Goal: Information Seeking & Learning: Find specific fact

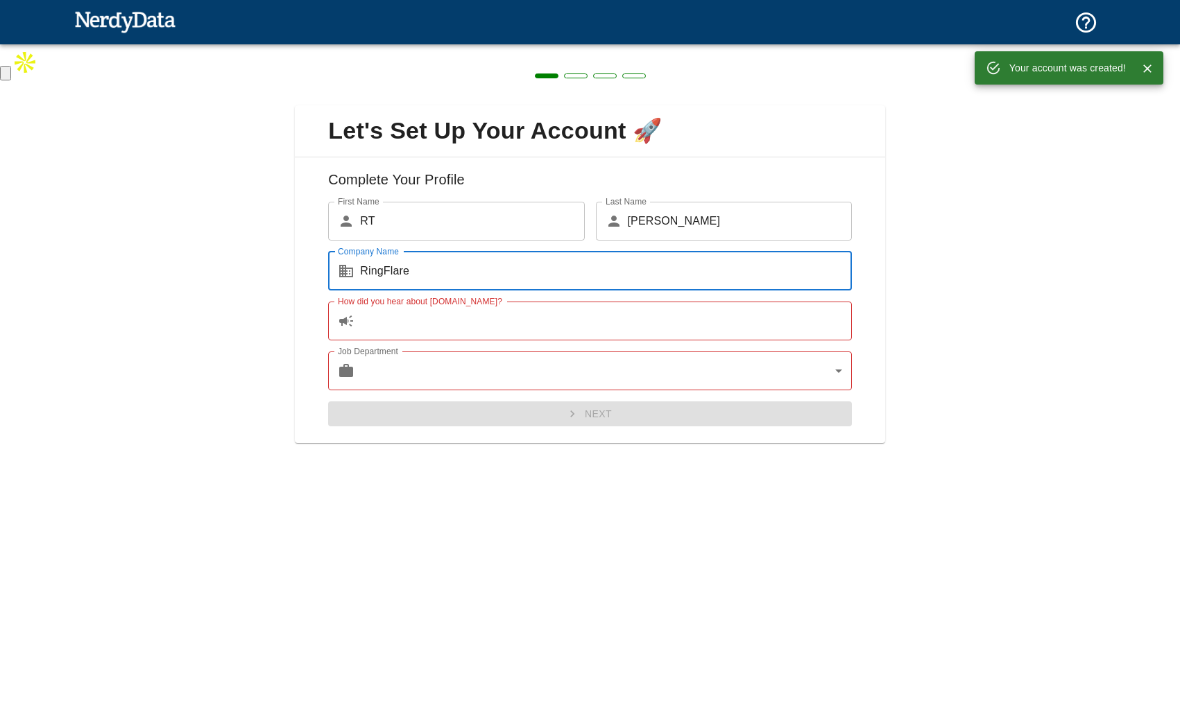
type input "RingFlare"
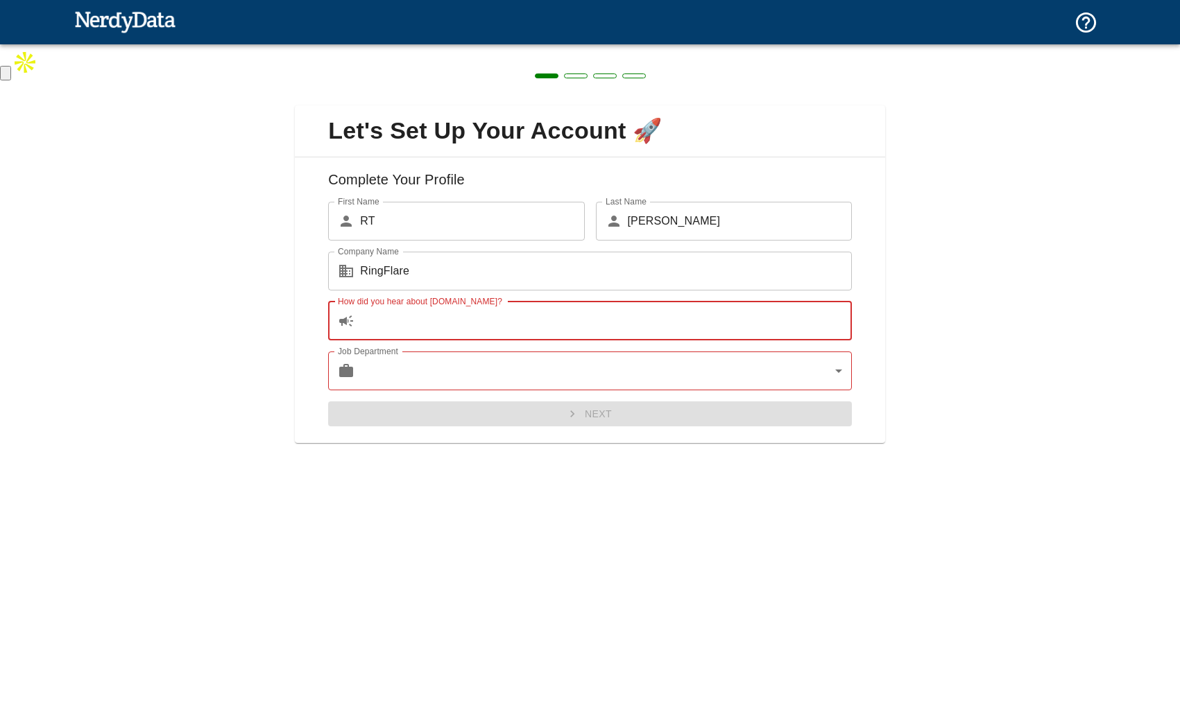
type input "c"
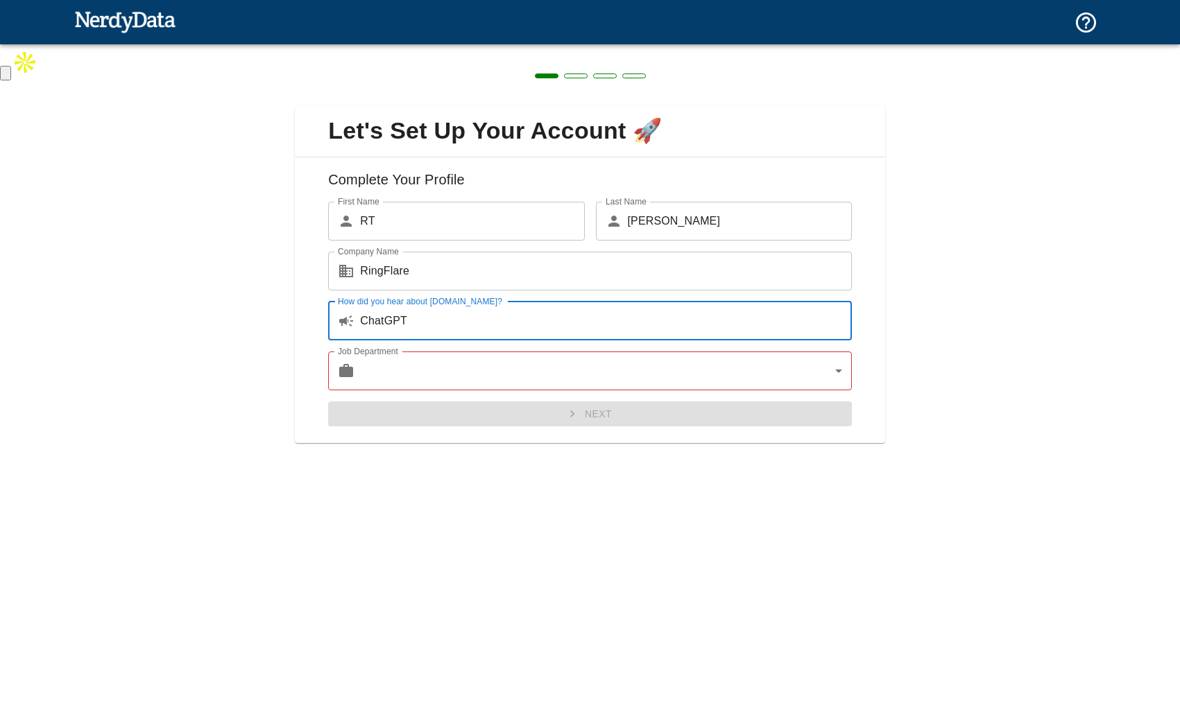
type input "ChatGPT"
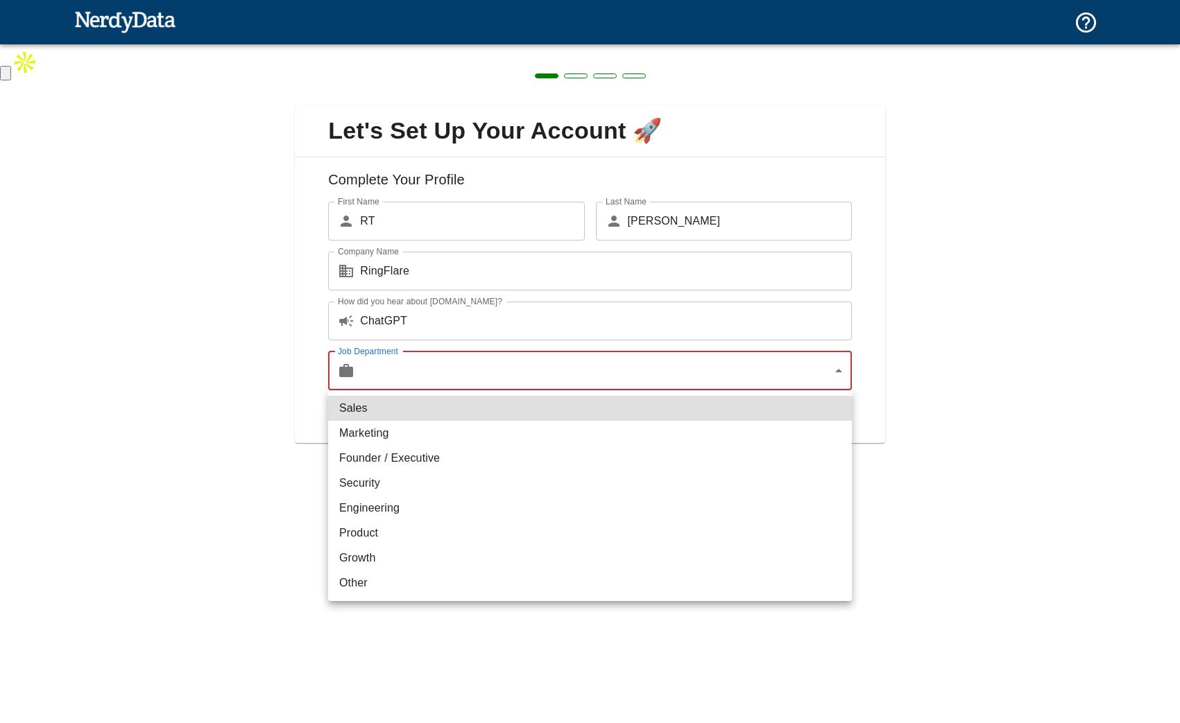
click at [425, 81] on body "Technologies Domains Pricing Products Create a Report Create a list of websites…" at bounding box center [590, 40] width 1180 height 81
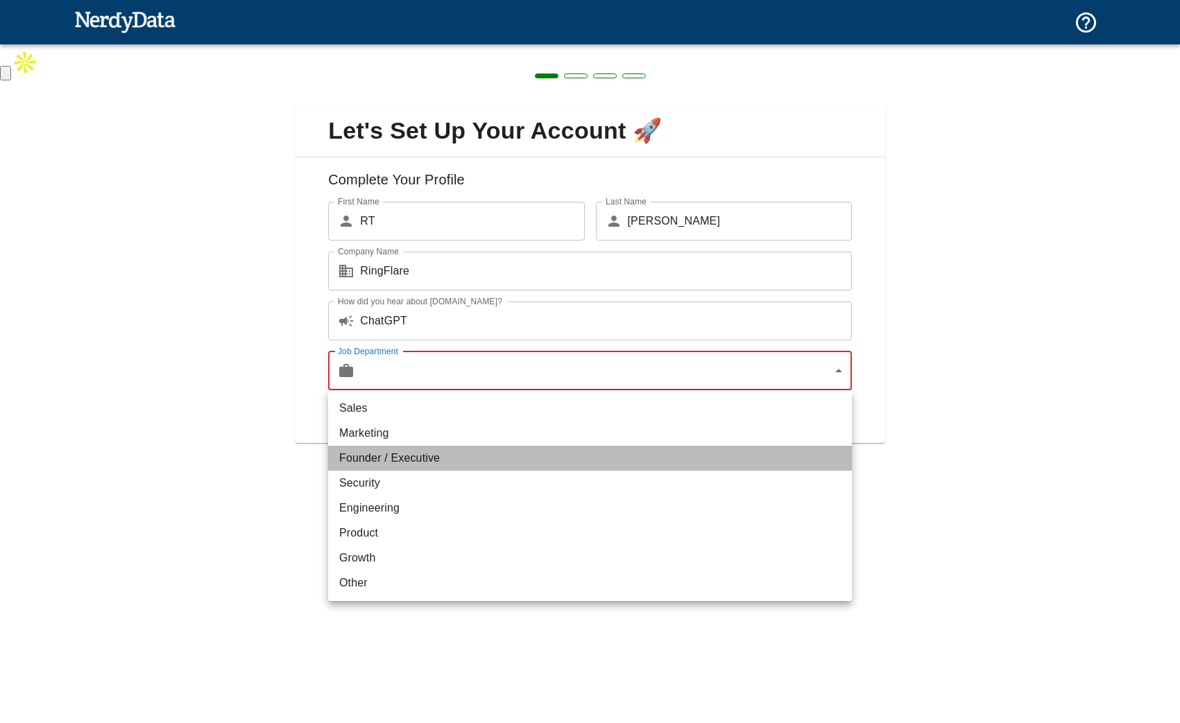
click at [398, 454] on li "Founder / Executive" at bounding box center [590, 458] width 524 height 25
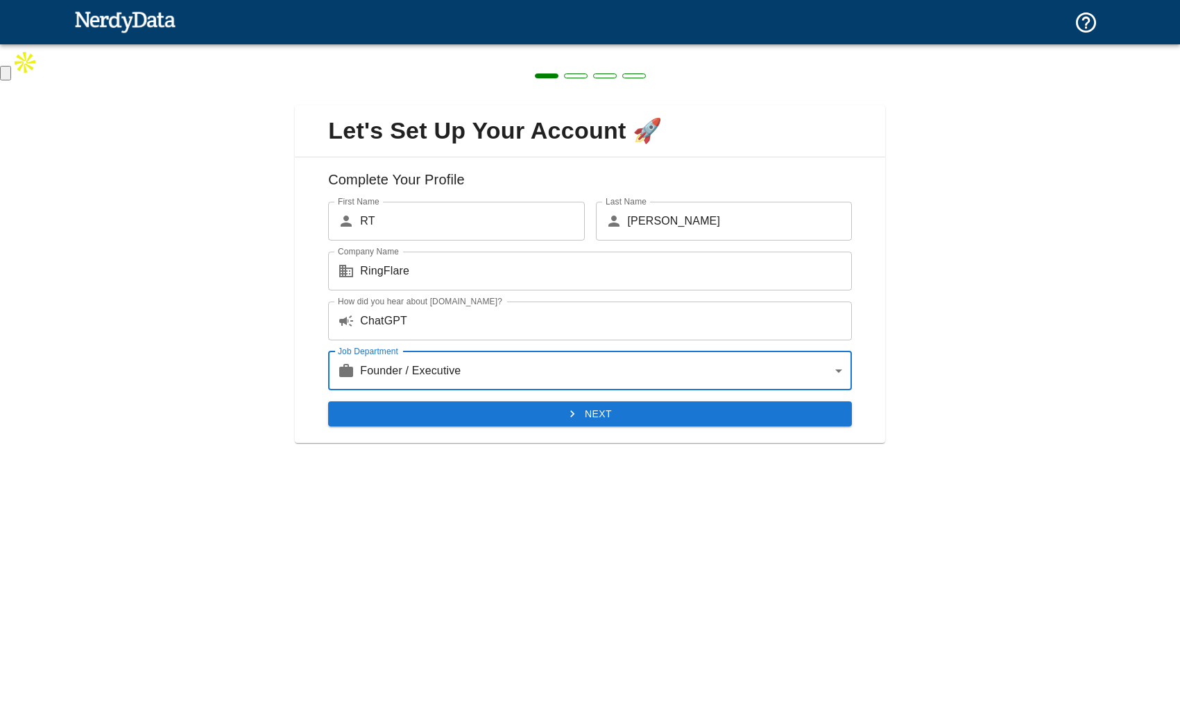
click at [408, 418] on button "Next" at bounding box center [590, 415] width 524 height 26
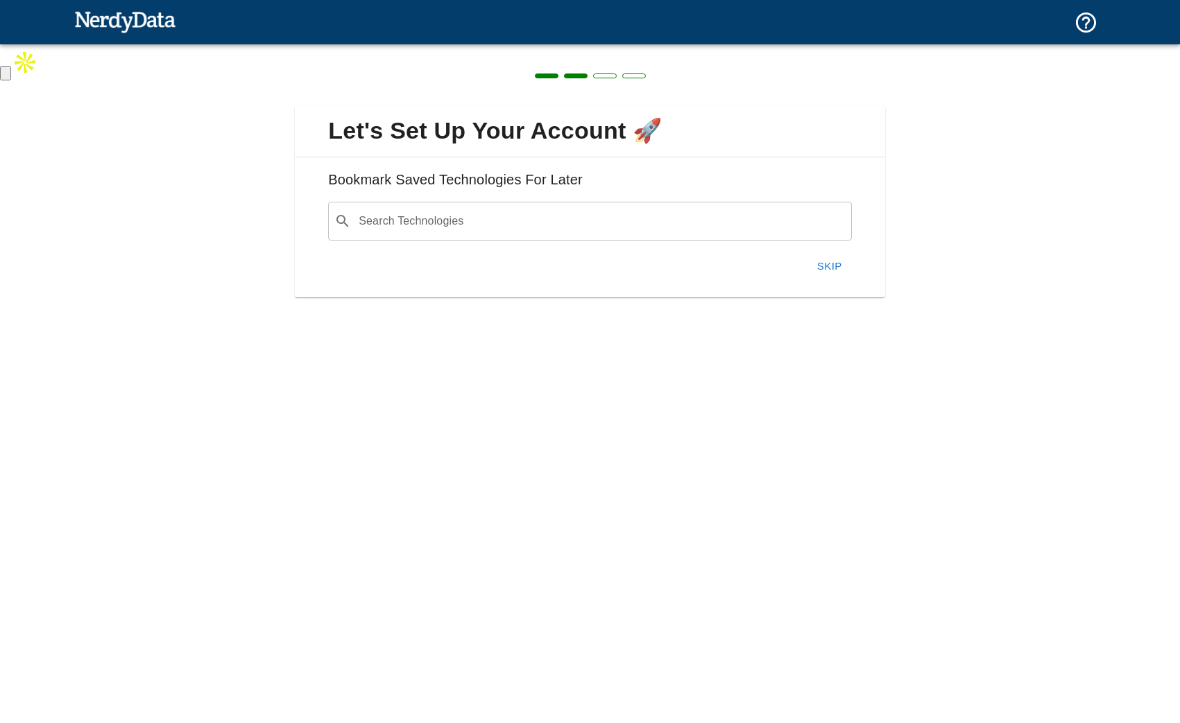
click at [445, 226] on input "Search Technologies" at bounding box center [600, 221] width 489 height 26
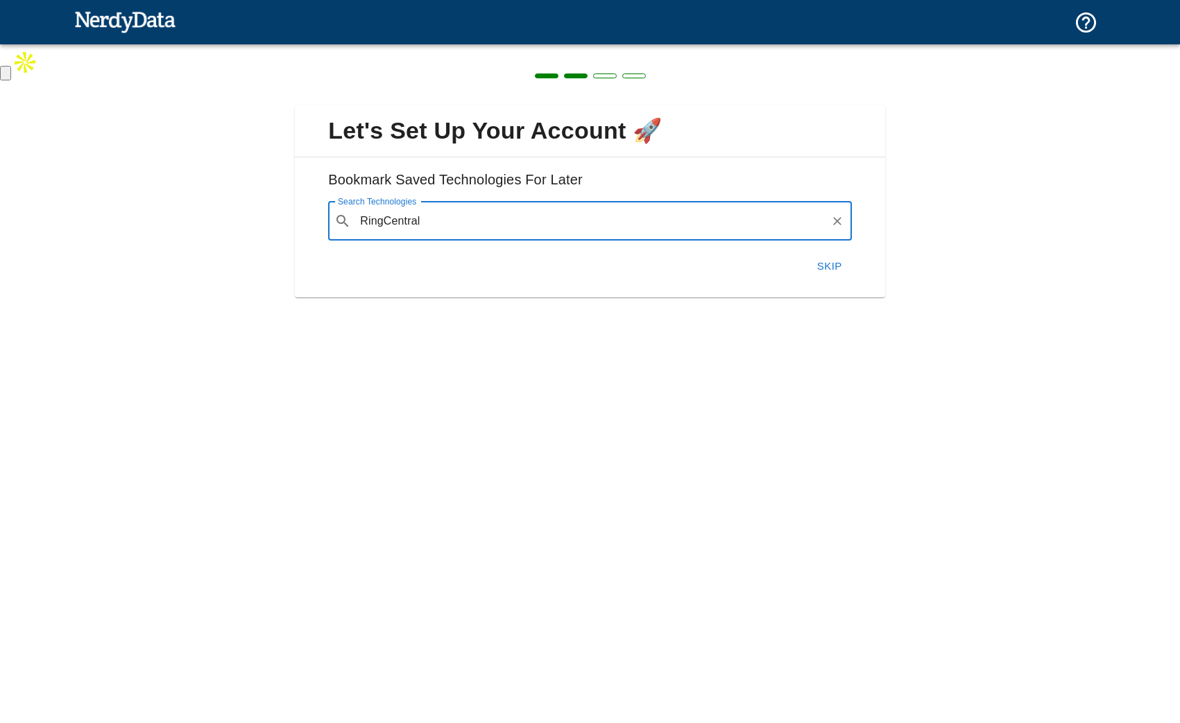
click at [467, 230] on input "RingCentral" at bounding box center [590, 221] width 468 height 26
type input "RingCentral"
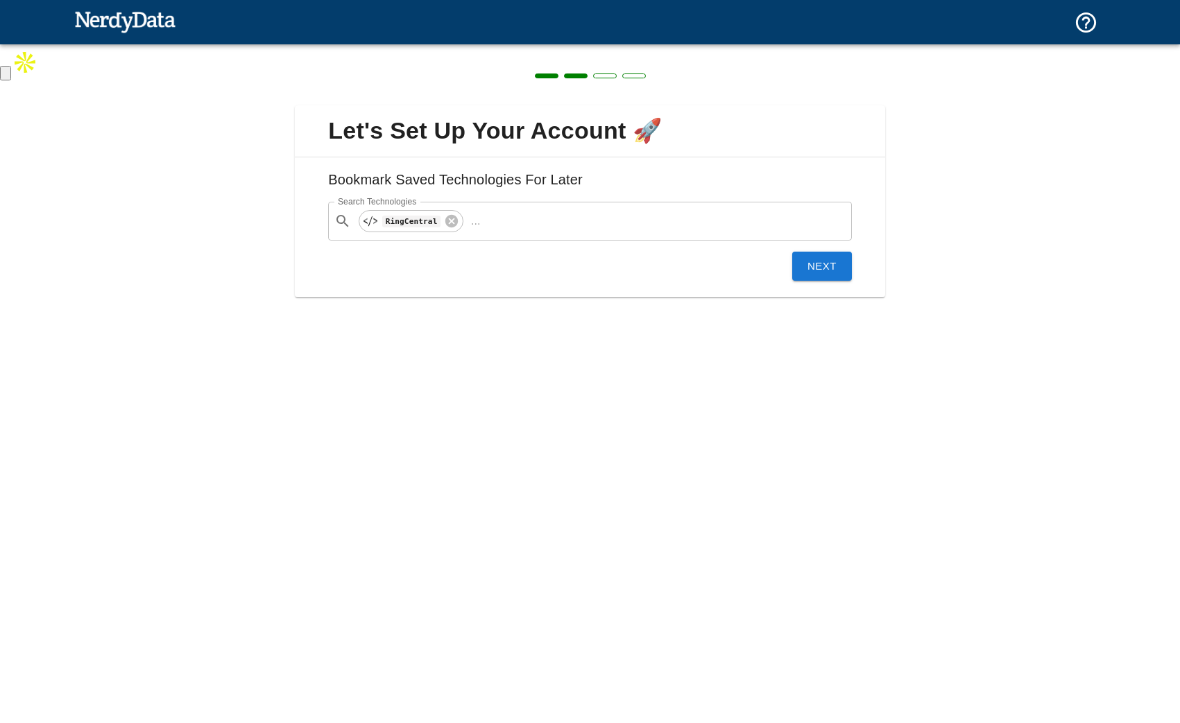
click at [811, 252] on button "Next" at bounding box center [822, 266] width 60 height 29
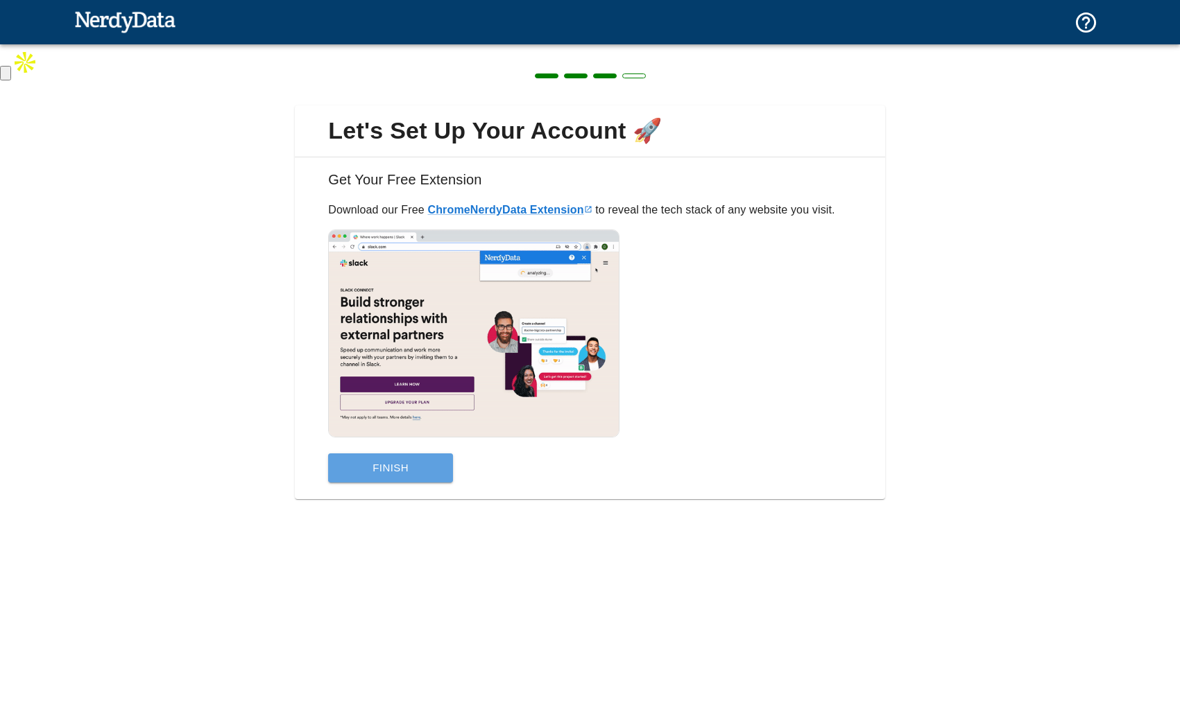
click at [398, 463] on button "Finish" at bounding box center [390, 468] width 125 height 29
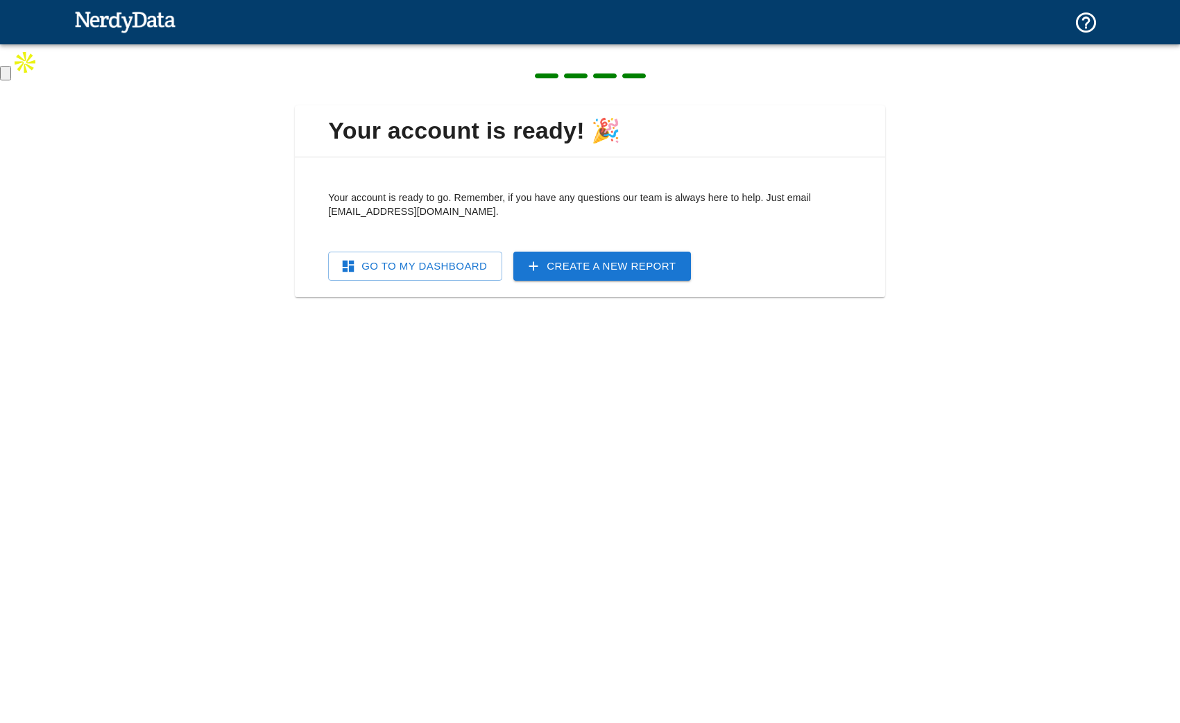
click at [469, 257] on link "Go To My Dashboard" at bounding box center [415, 266] width 174 height 29
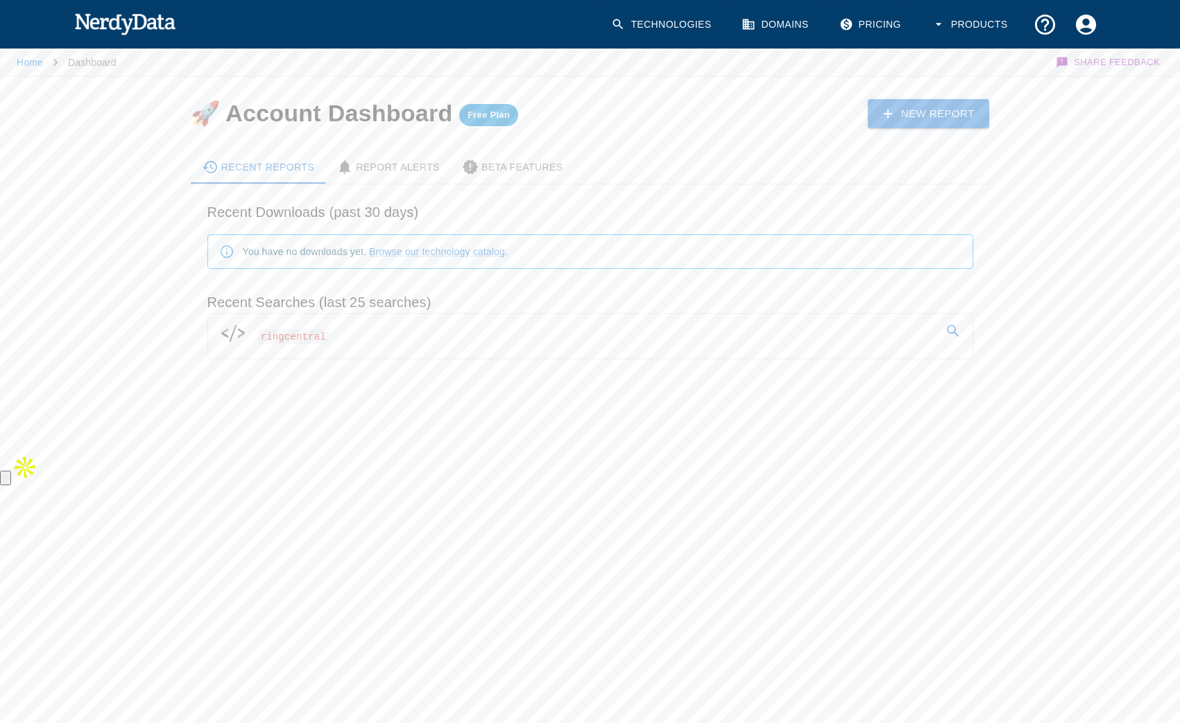
click at [249, 340] on div at bounding box center [238, 334] width 39 height 28
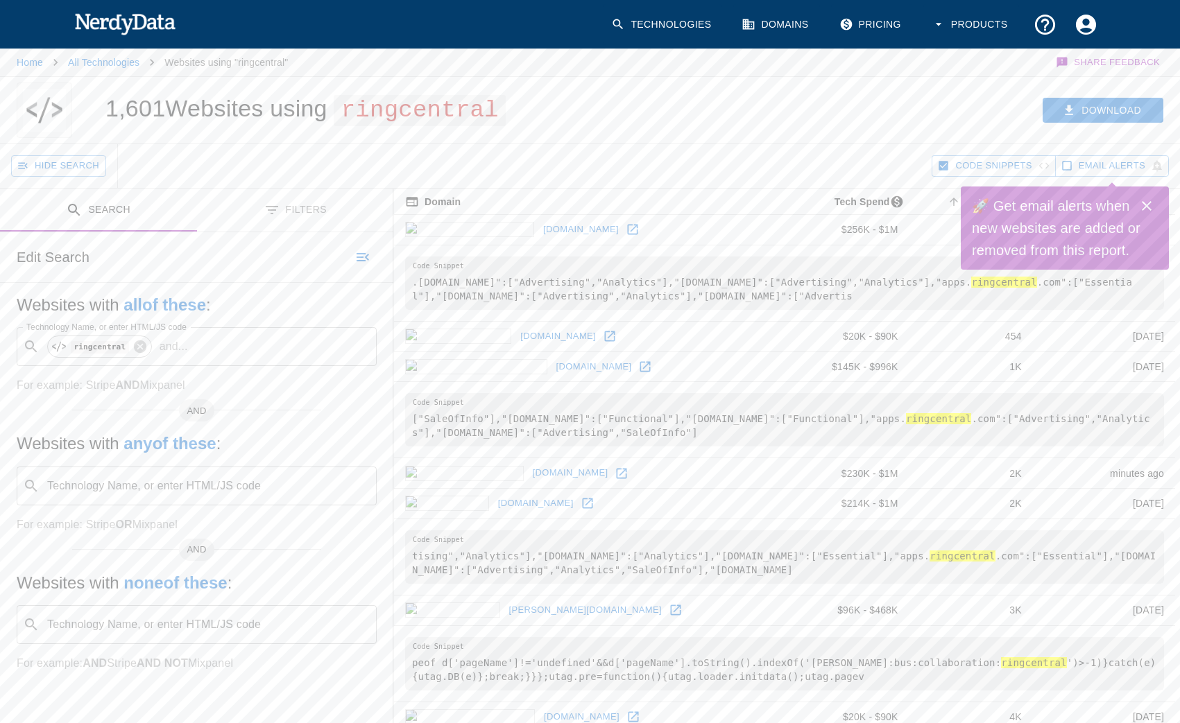
click at [278, 207] on icon "Toggle between search and filters" at bounding box center [272, 210] width 17 height 17
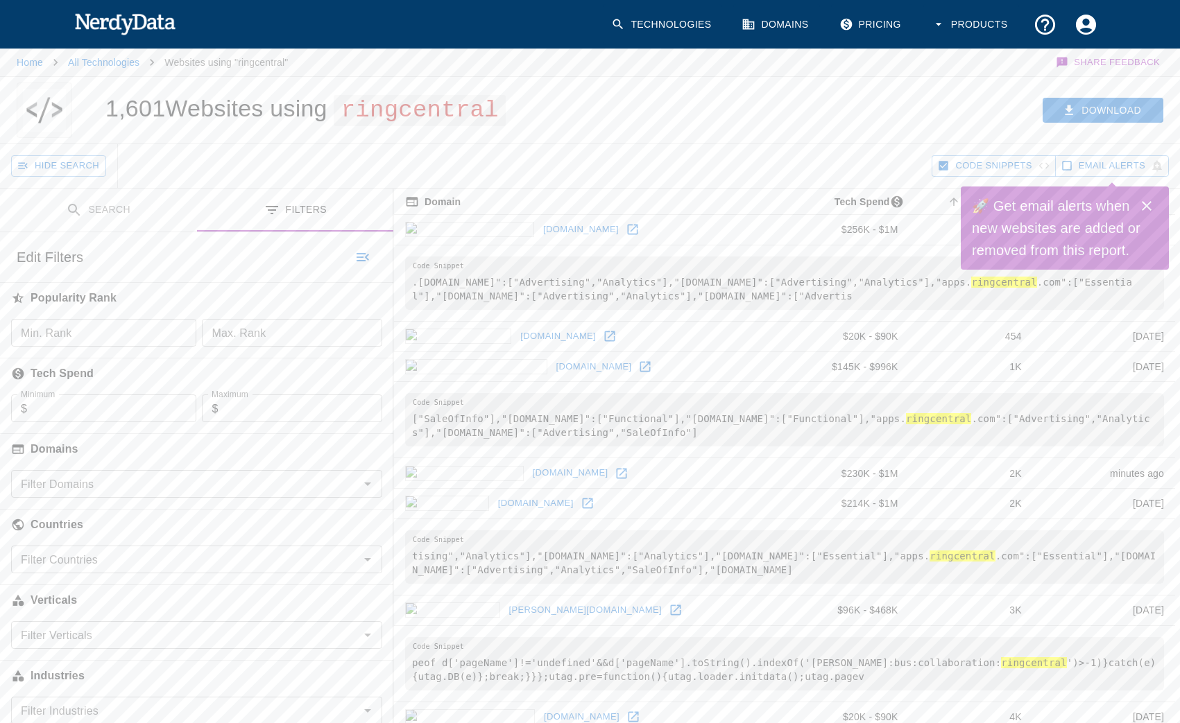
click at [256, 409] on input "Maximum" at bounding box center [300, 409] width 164 height 28
type input "20000"
click at [296, 262] on button "Search" at bounding box center [302, 257] width 69 height 21
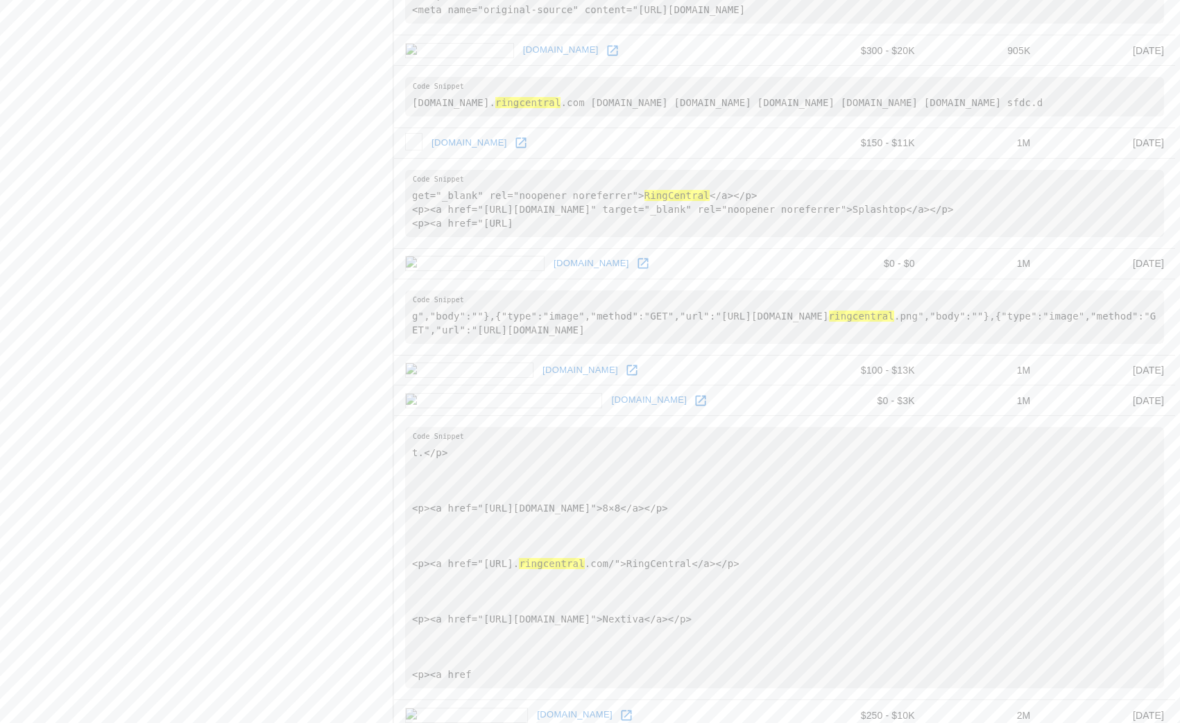
scroll to position [1485, 0]
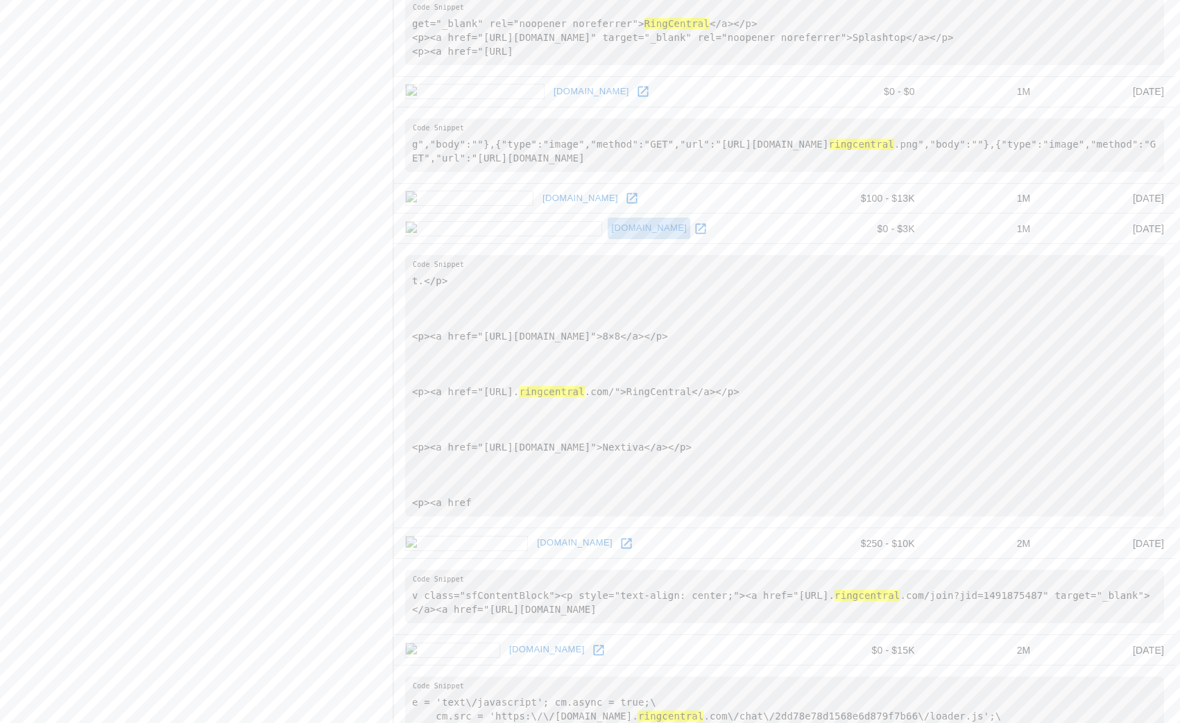
click at [607, 239] on link "[DOMAIN_NAME]" at bounding box center [648, 228] width 83 height 21
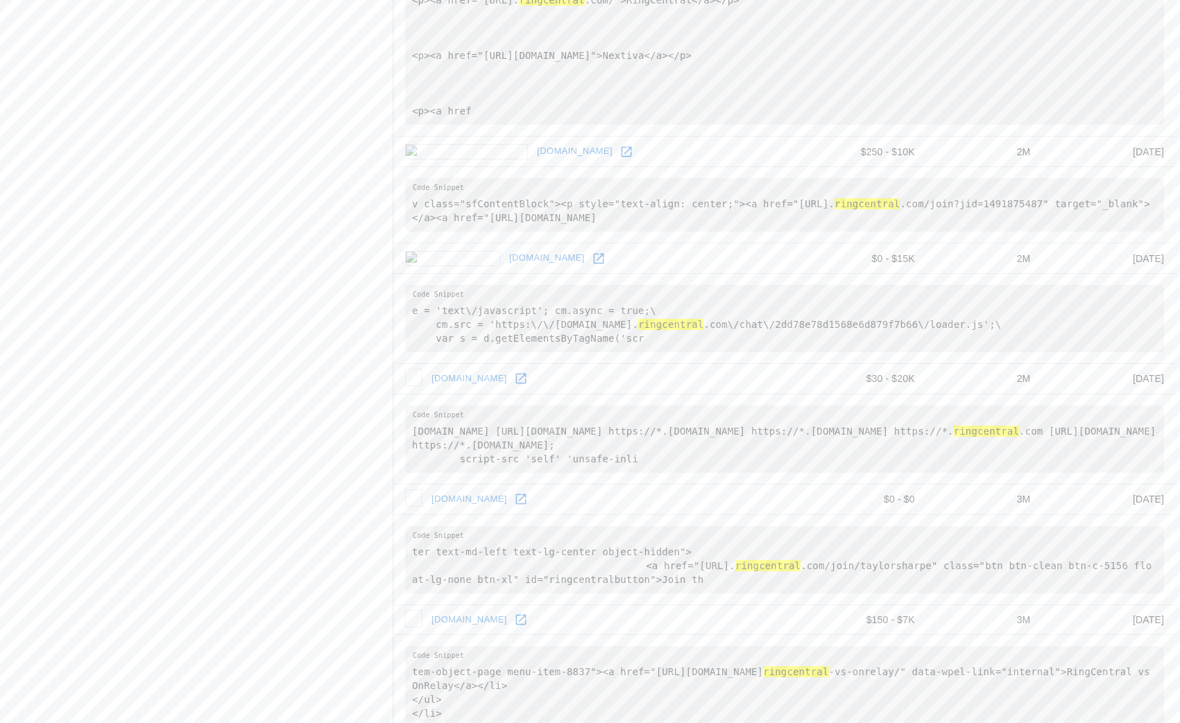
scroll to position [1963, 0]
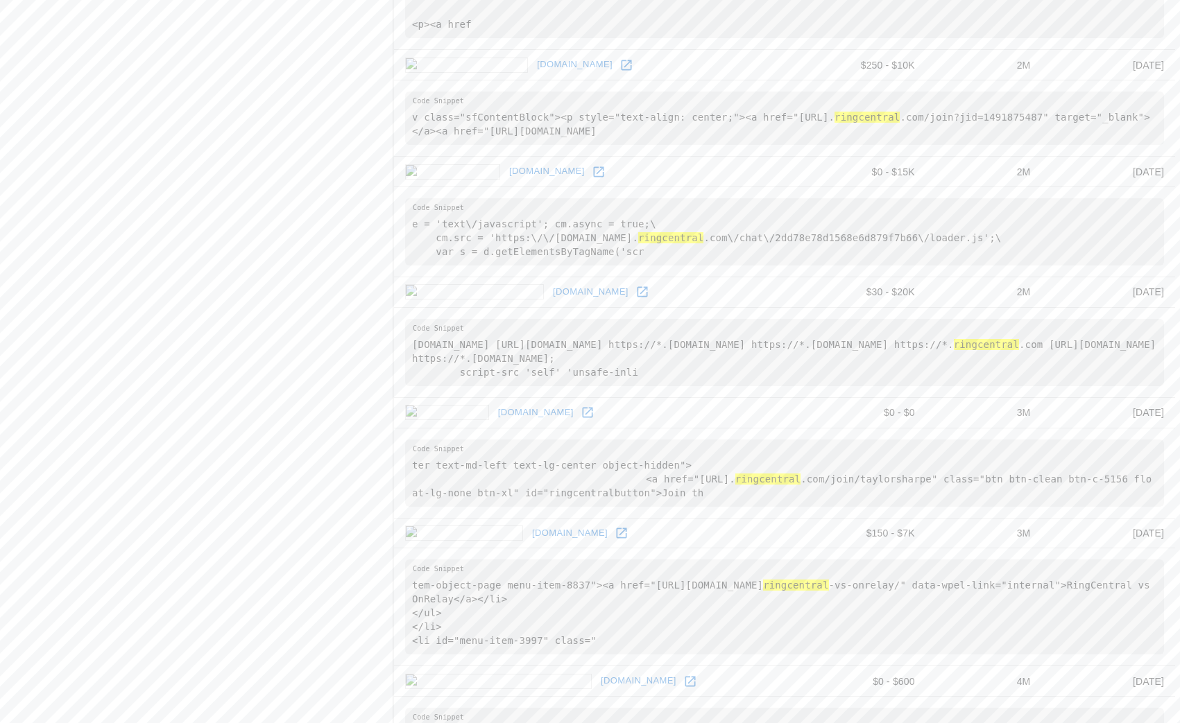
click at [582, 418] on icon at bounding box center [587, 413] width 10 height 10
click at [445, 442] on td "ter text-md-left text-lg-center object-hidden"> <a href="[URL]. ringcentral .co…" at bounding box center [784, 473] width 781 height 90
click at [455, 467] on pre "ter text-md-left text-lg-center object-hidden"> <a href="[URL]. ringcentral .co…" at bounding box center [784, 473] width 759 height 67
click at [494, 424] on link "[DOMAIN_NAME]" at bounding box center [535, 412] width 83 height 21
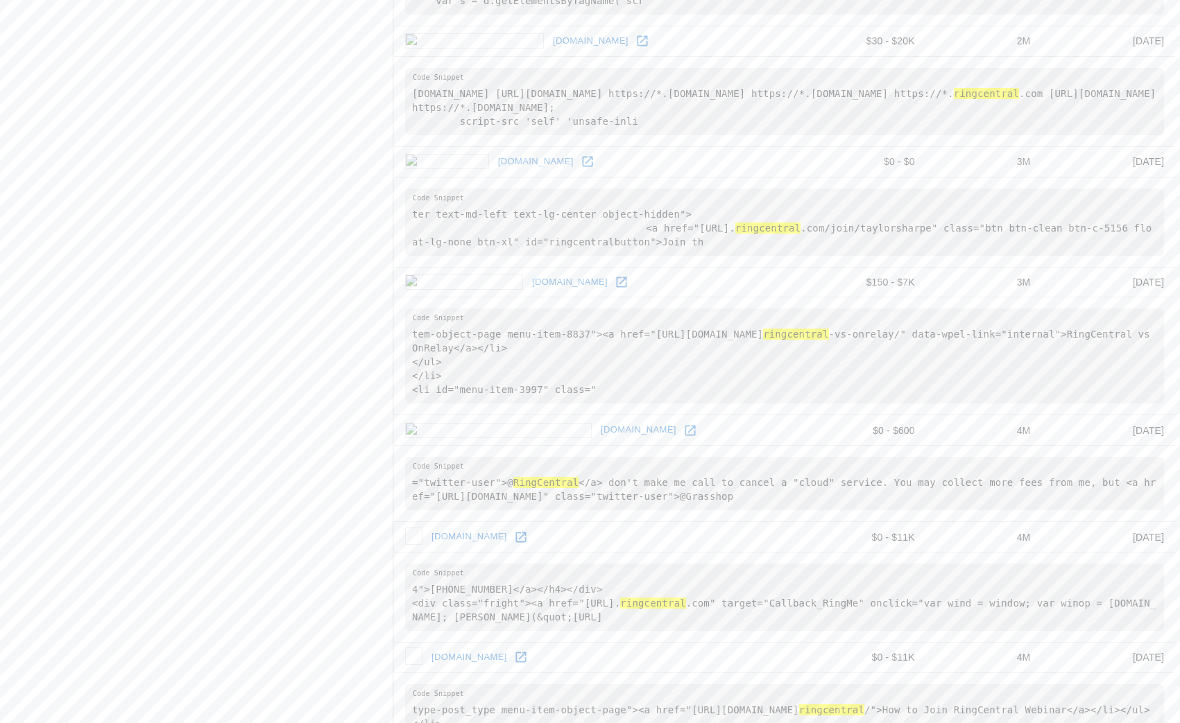
scroll to position [2493, 0]
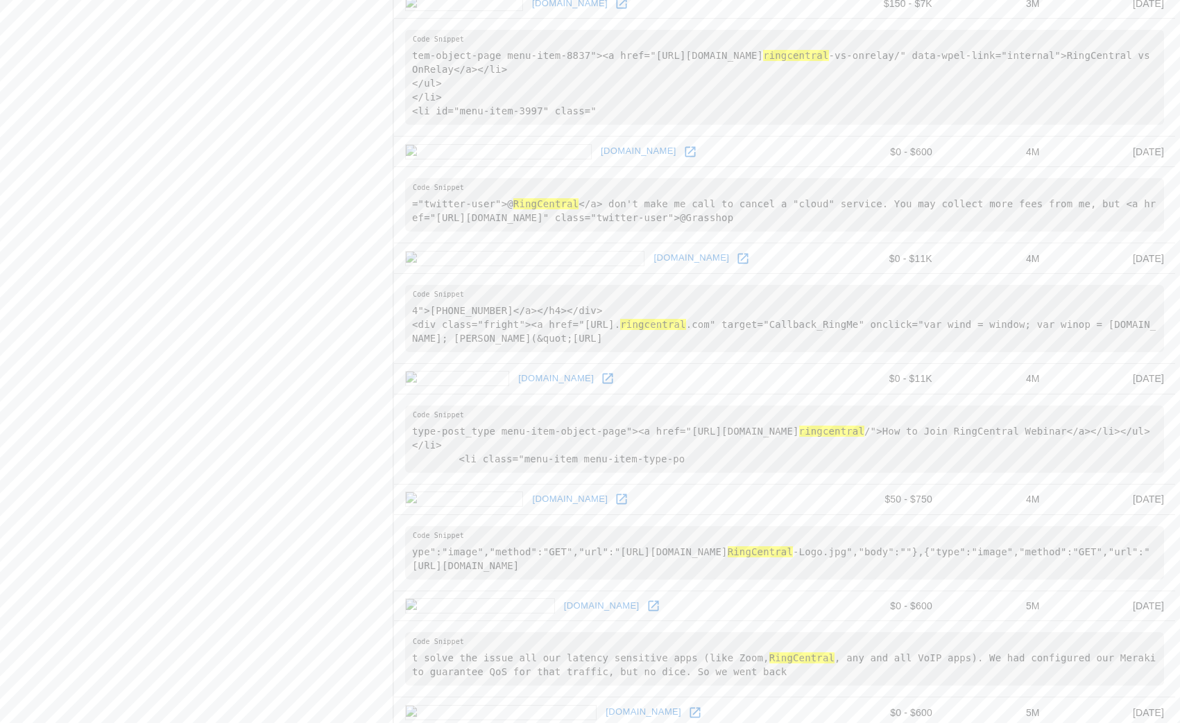
click at [738, 264] on icon at bounding box center [743, 258] width 10 height 10
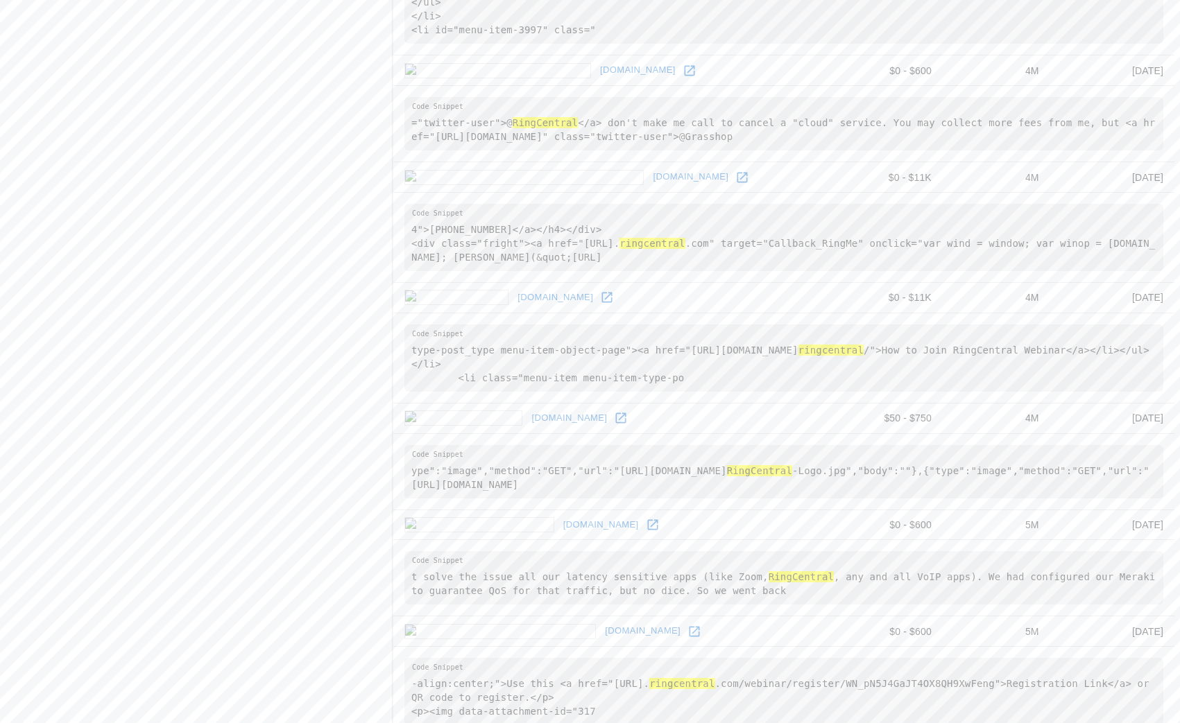
scroll to position [2649, 1]
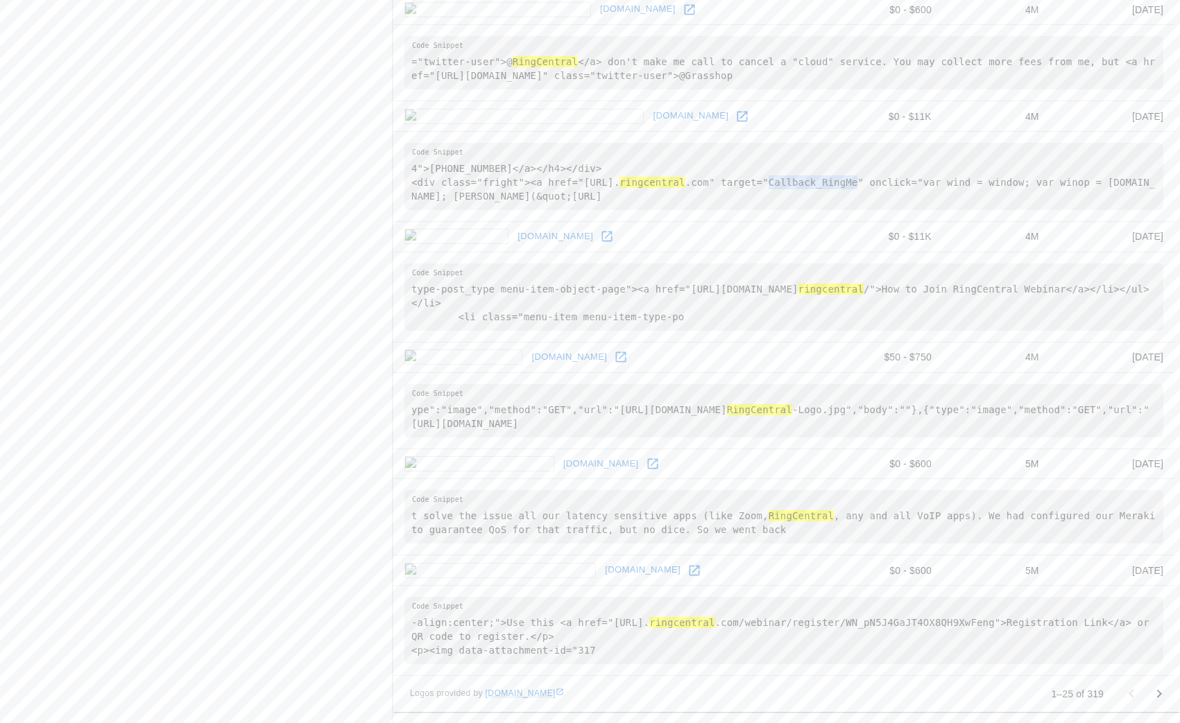
drag, startPoint x: 797, startPoint y: 181, endPoint x: 887, endPoint y: 182, distance: 89.5
click at [887, 182] on pre "4">[PHONE_NUMBER]</a></h4></div> <div class="fright"><a href="[URL]. ringcentra…" at bounding box center [783, 176] width 759 height 67
copy pre "Callback_RingMe"
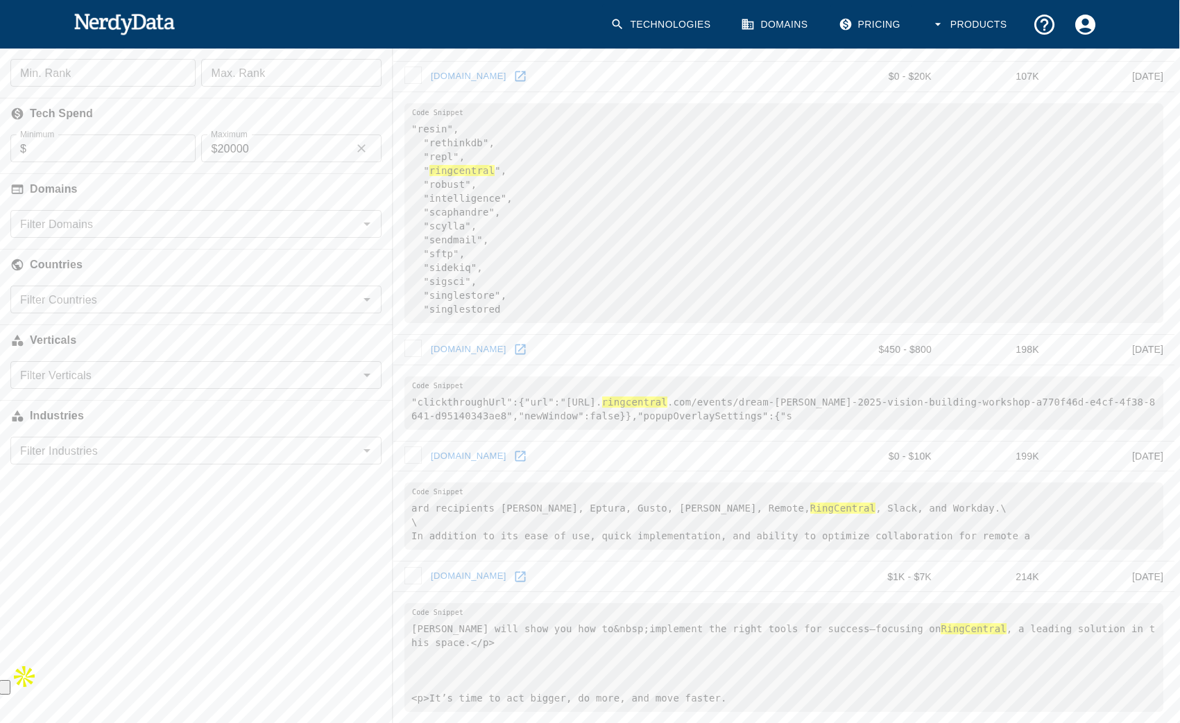
scroll to position [0, 1]
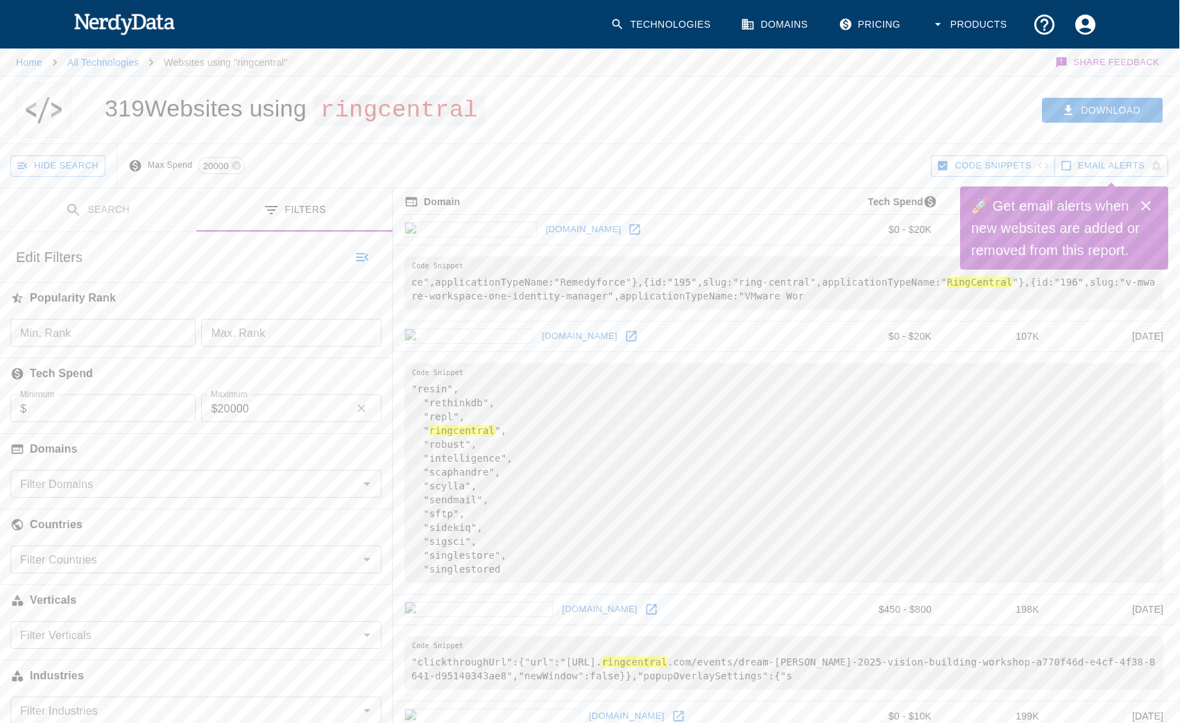
click at [197, 115] on h1 "319 Websites using ringcentral" at bounding box center [295, 108] width 380 height 26
click at [128, 68] on link "All Technologies" at bounding box center [102, 62] width 71 height 11
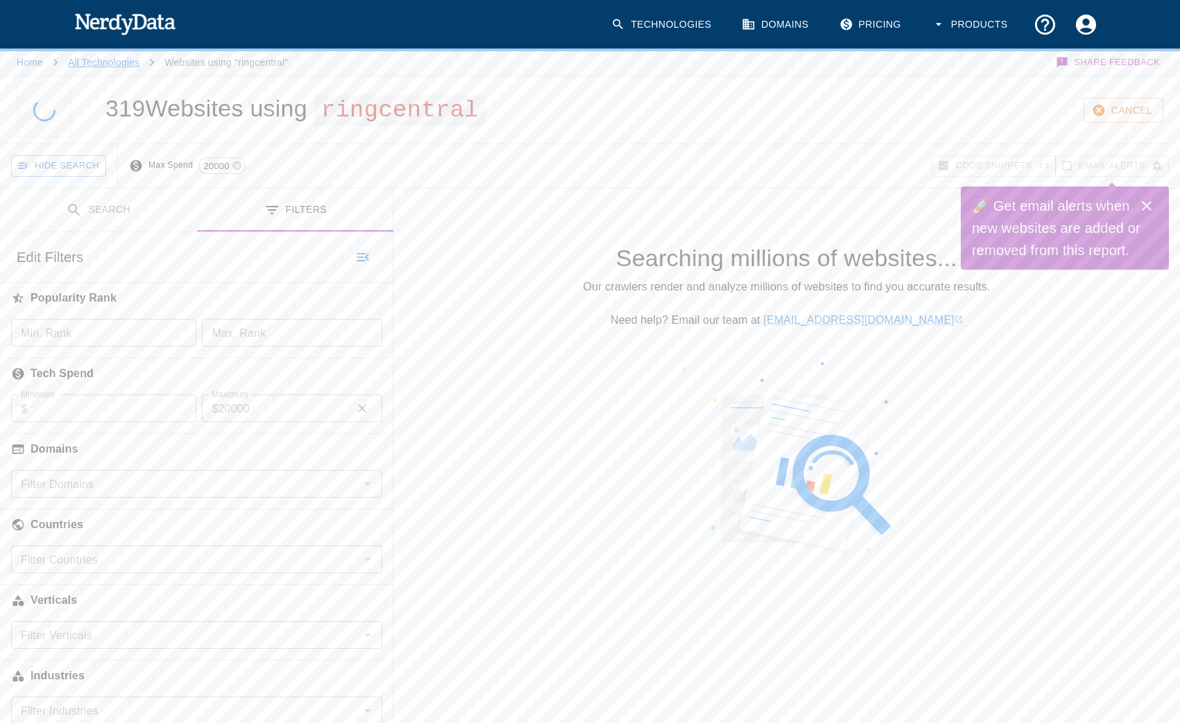
scroll to position [0, 0]
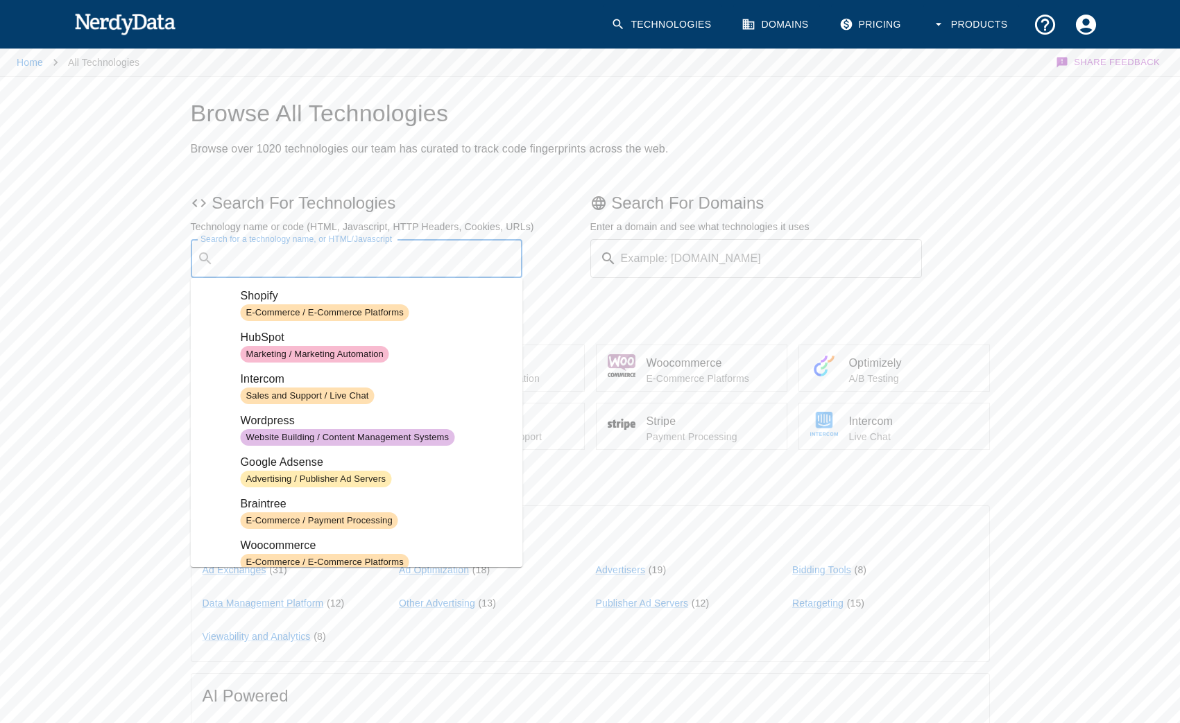
click at [346, 258] on input "Search for a technology name, or HTML/Javascript" at bounding box center [367, 258] width 297 height 26
paste input "Callback_RingMe"
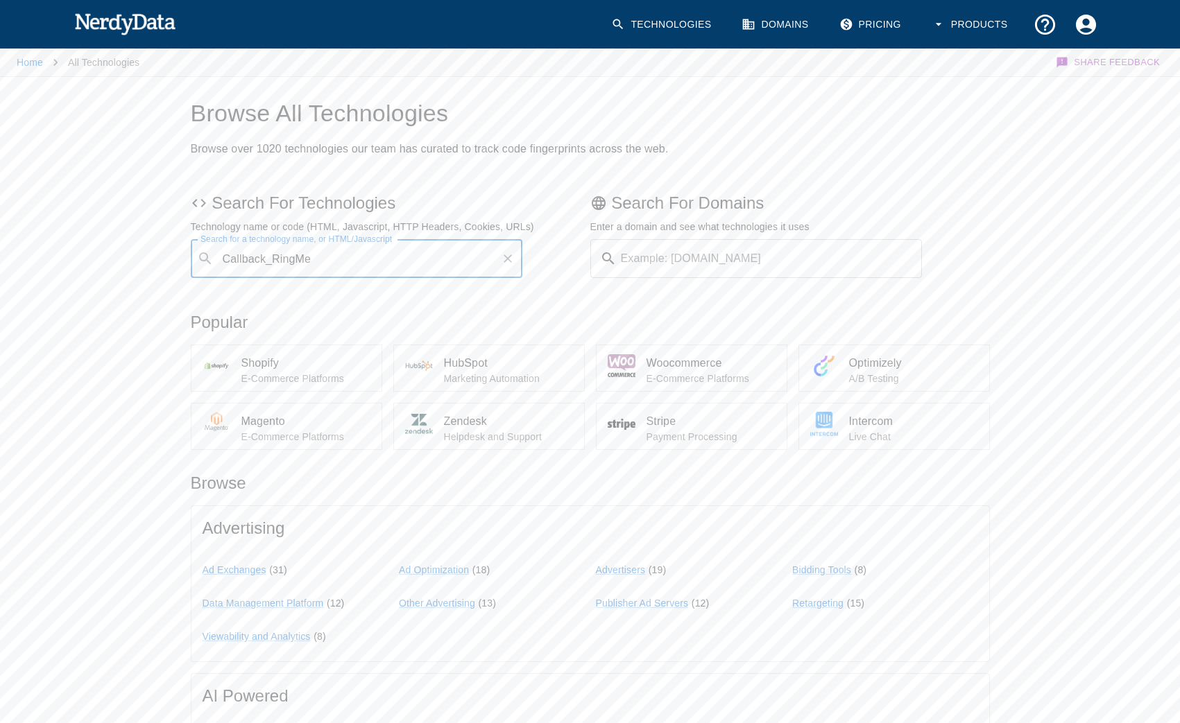
type input "Callback_RingMe"
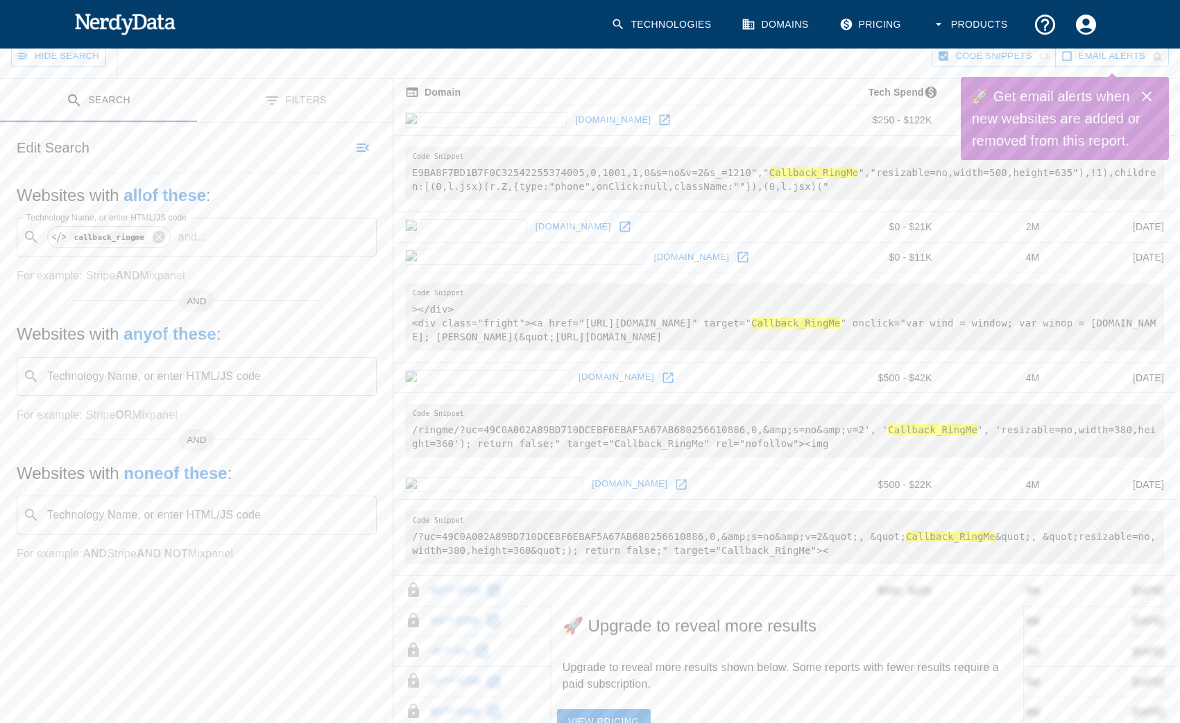
scroll to position [56, 0]
